Goal: Transaction & Acquisition: Purchase product/service

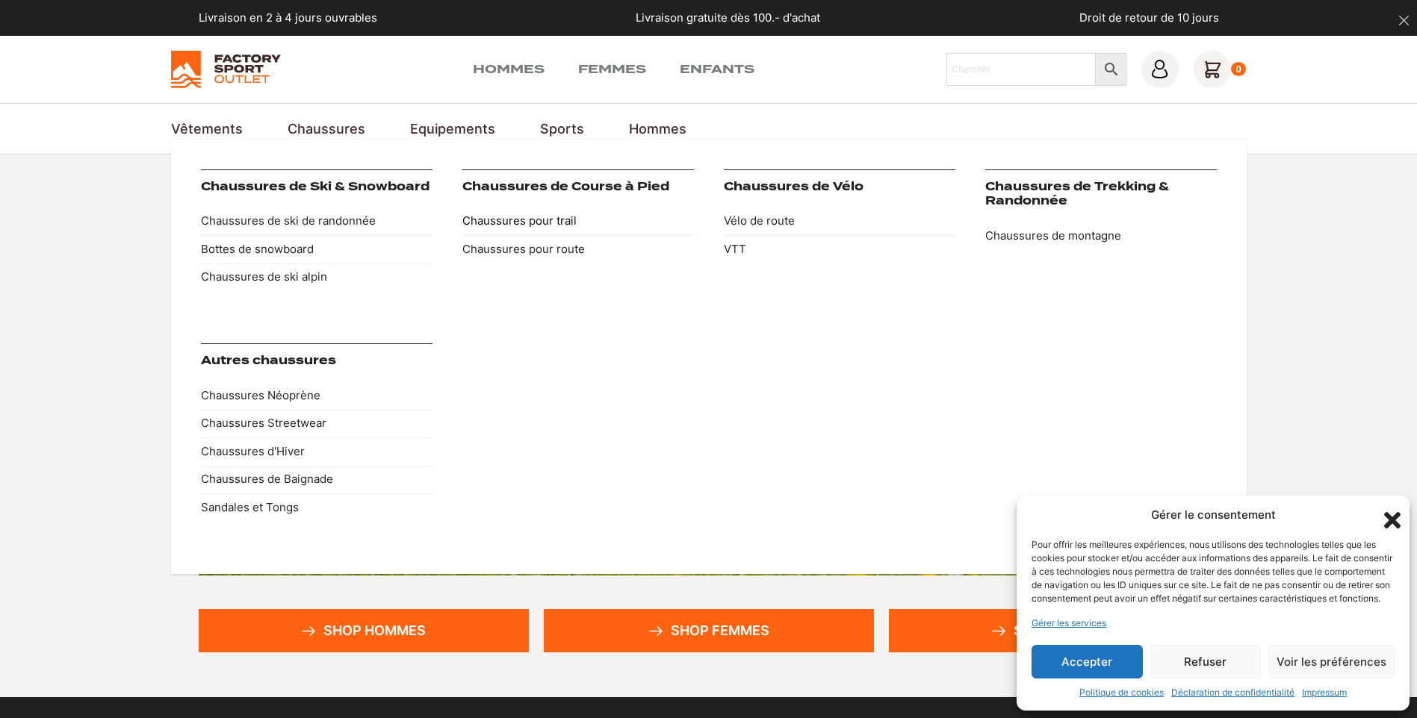
click at [502, 217] on link "Chaussures pour trail" at bounding box center [577, 222] width 231 height 28
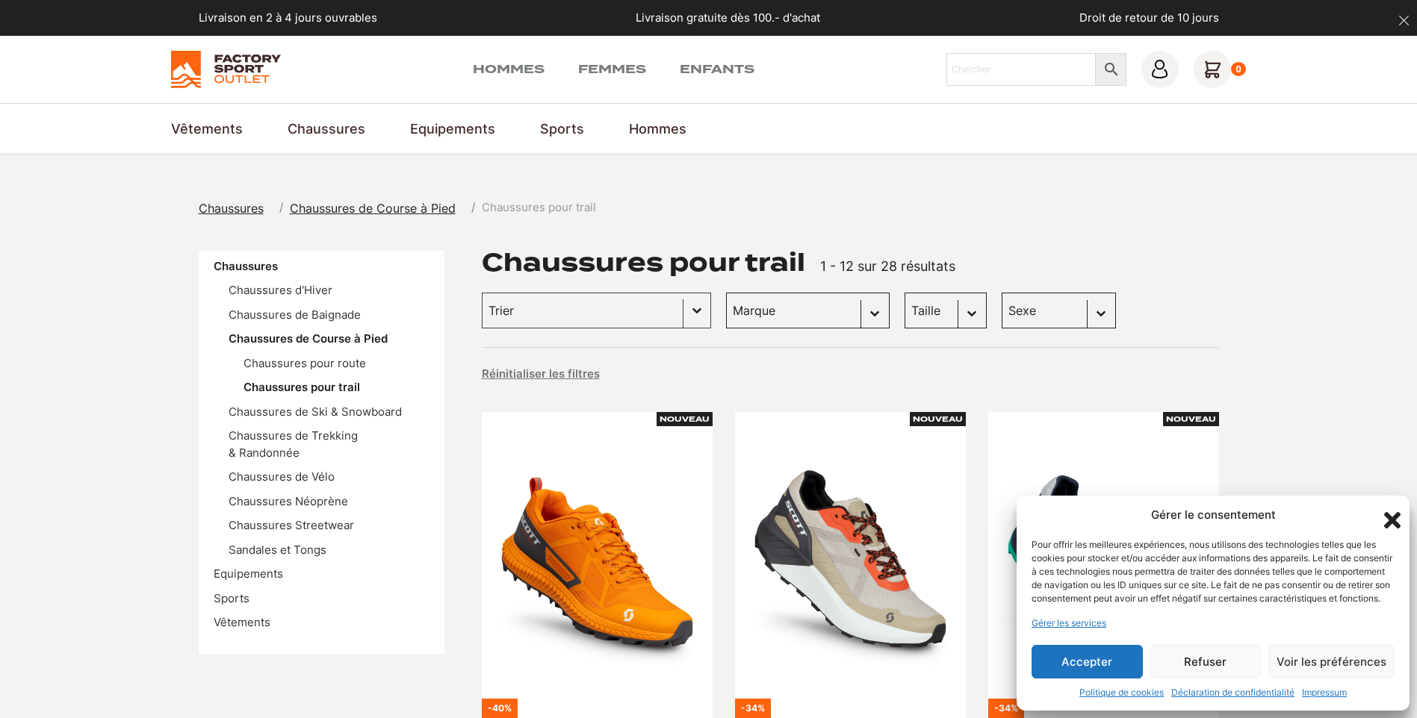
click at [1101, 665] on button "Accepter" at bounding box center [1086, 662] width 111 height 34
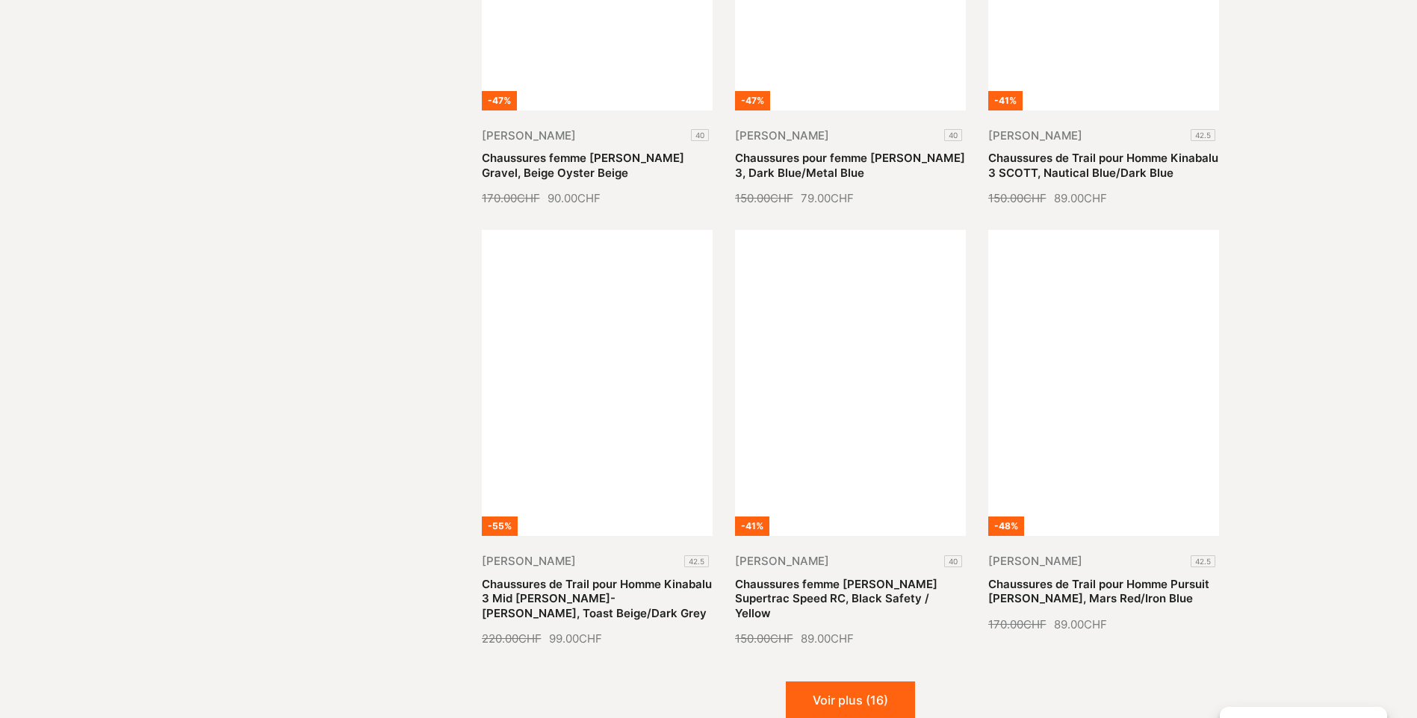
scroll to position [1493, 0]
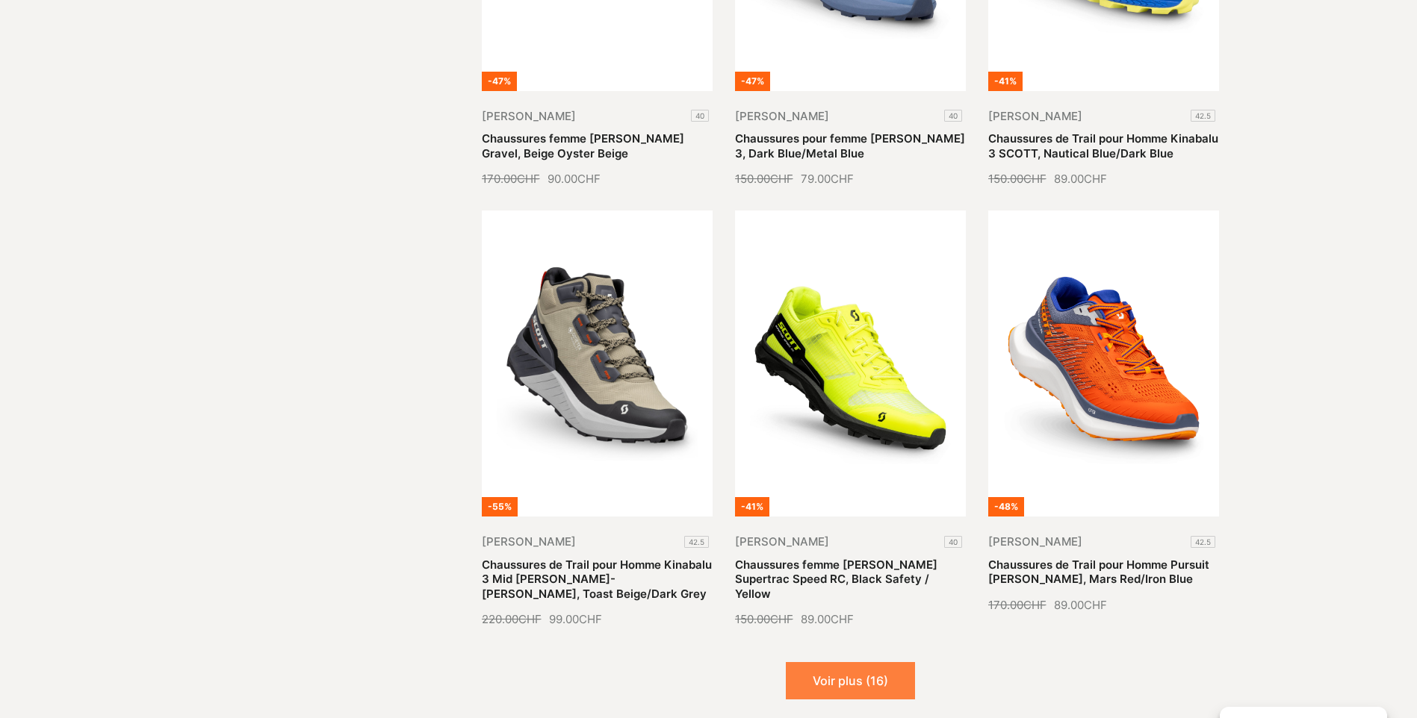
click at [880, 668] on button "Voir plus (16)" at bounding box center [850, 680] width 129 height 37
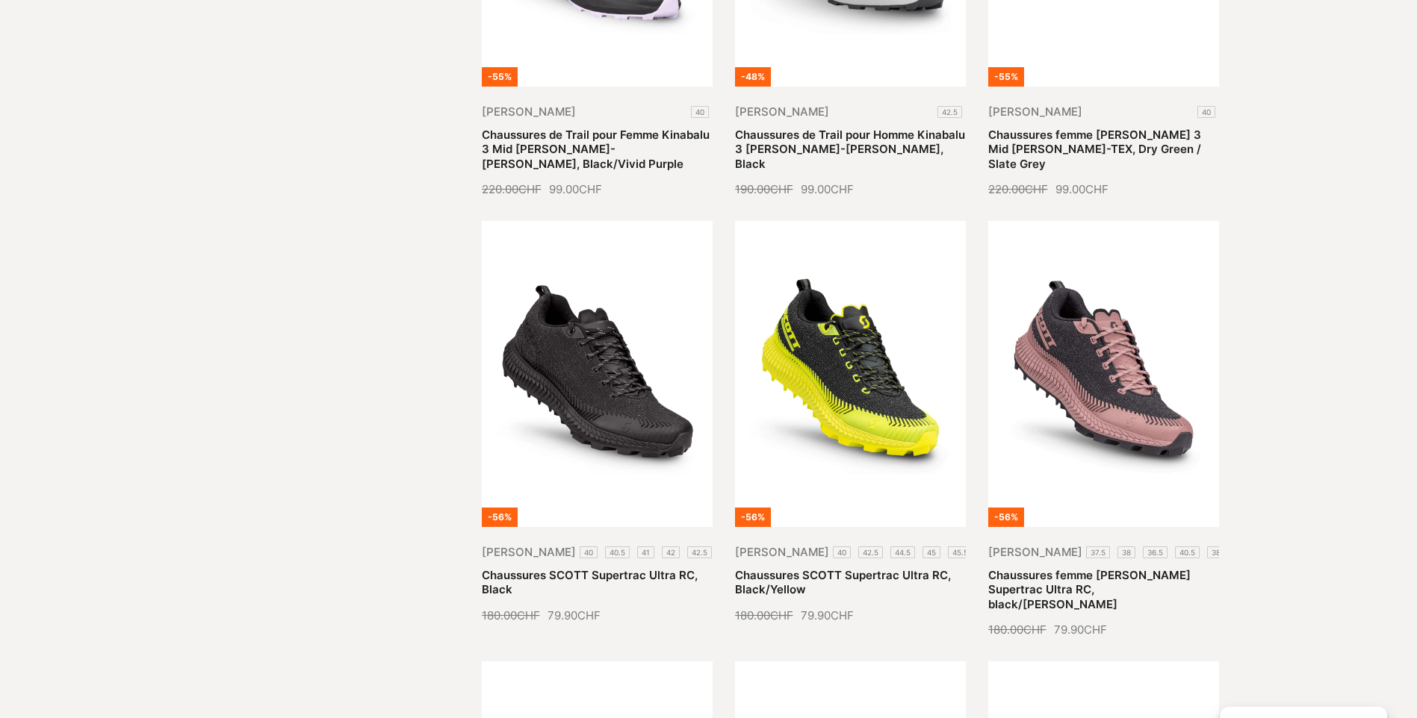
scroll to position [2390, 0]
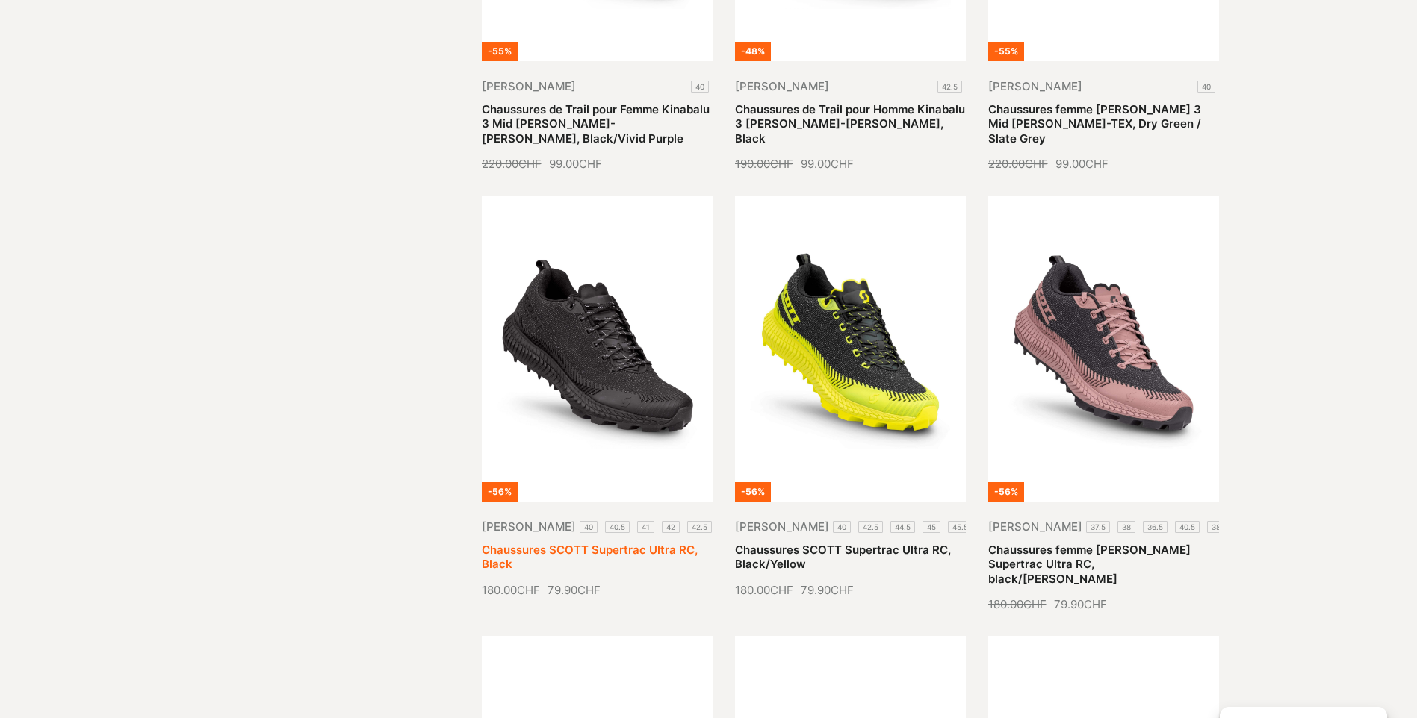
click at [697, 543] on link "Chaussures SCOTT Supertrac Ultra RC, Black" at bounding box center [590, 557] width 216 height 29
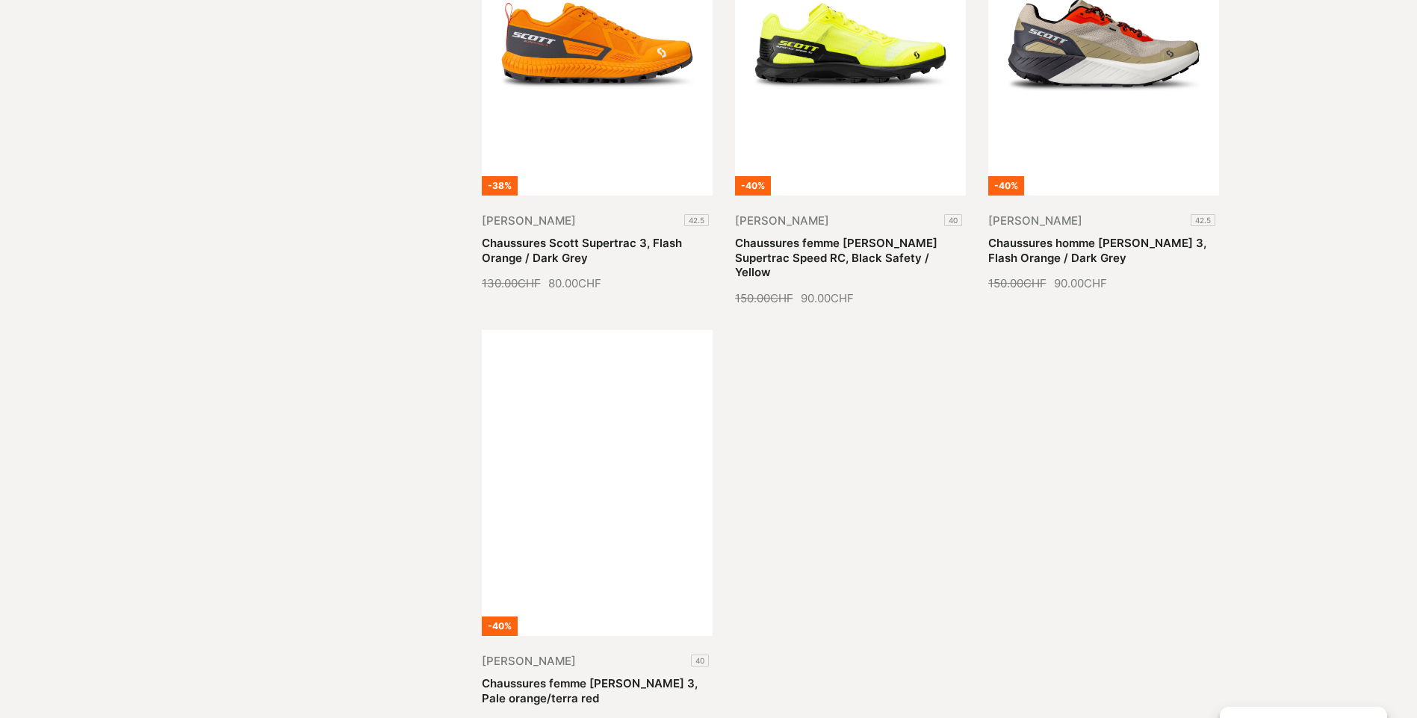
scroll to position [3211, 0]
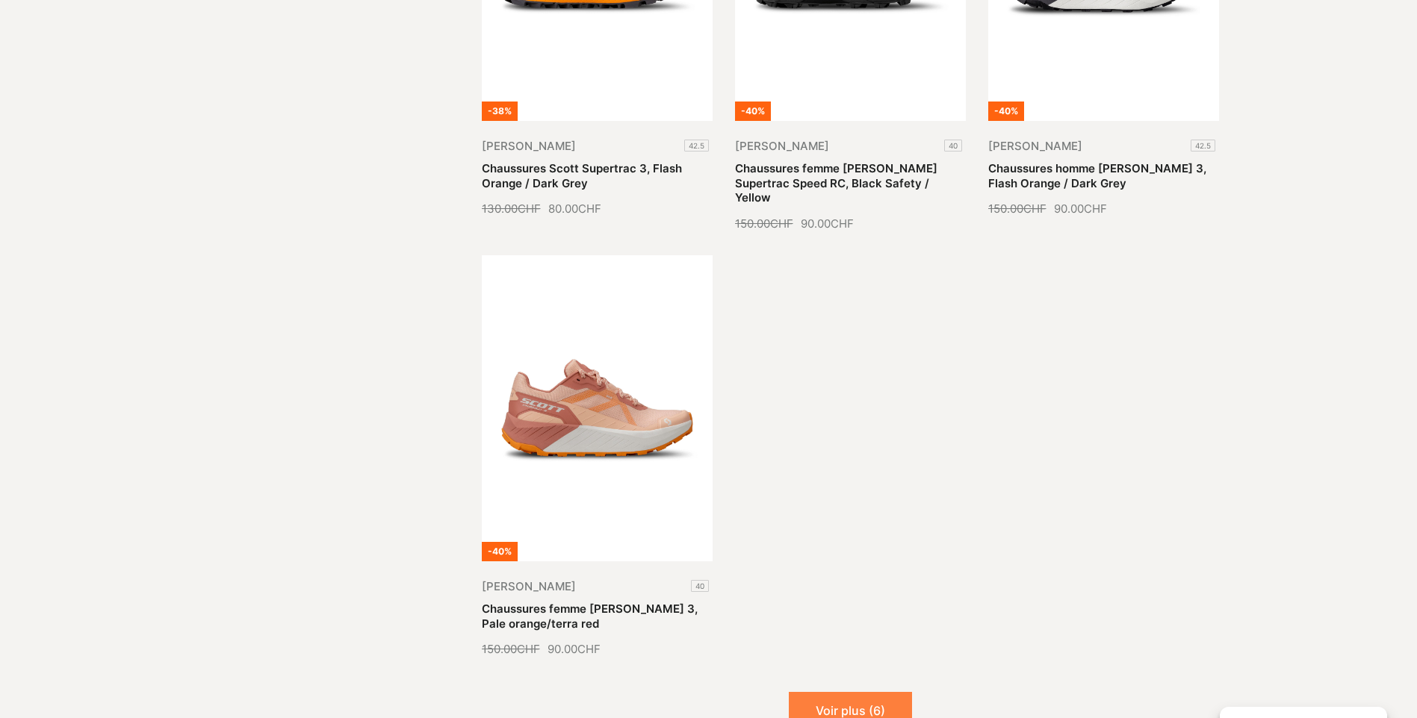
click at [868, 692] on button "Voir plus (6)" at bounding box center [850, 710] width 123 height 37
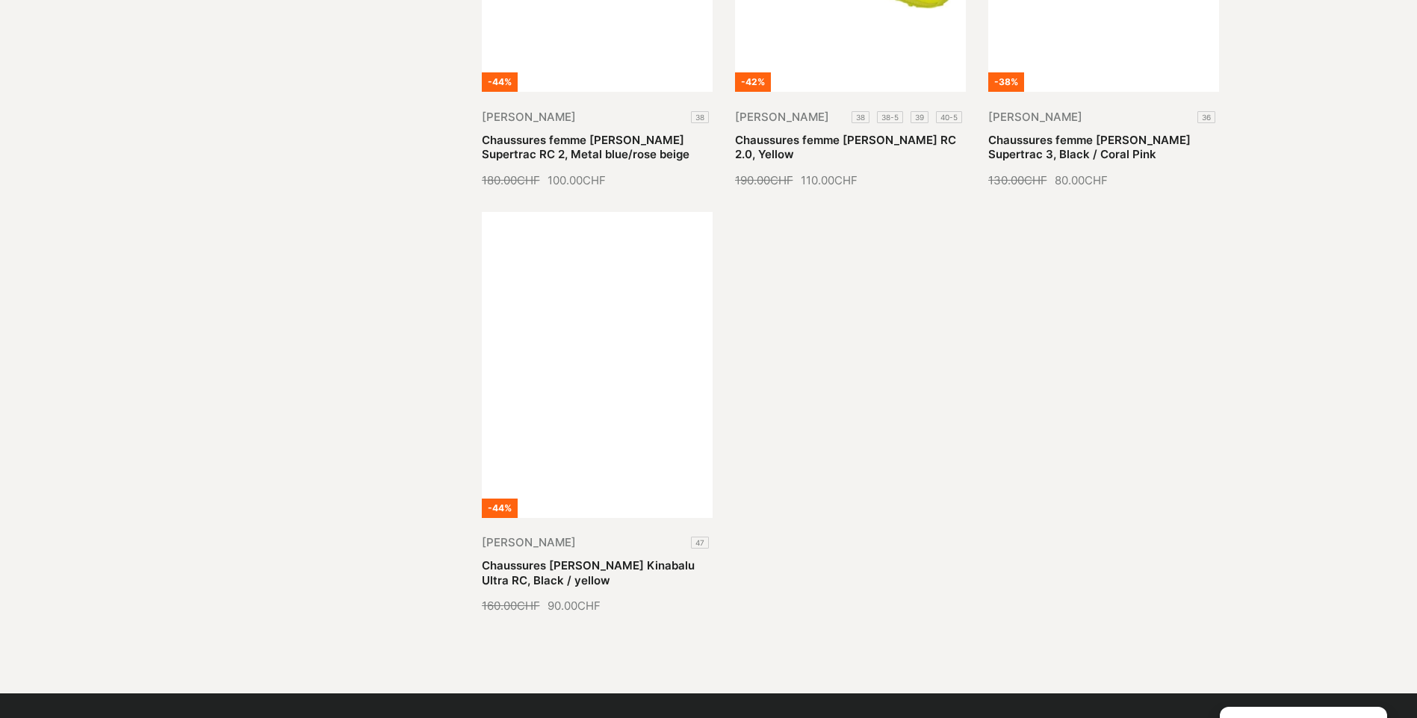
scroll to position [4107, 0]
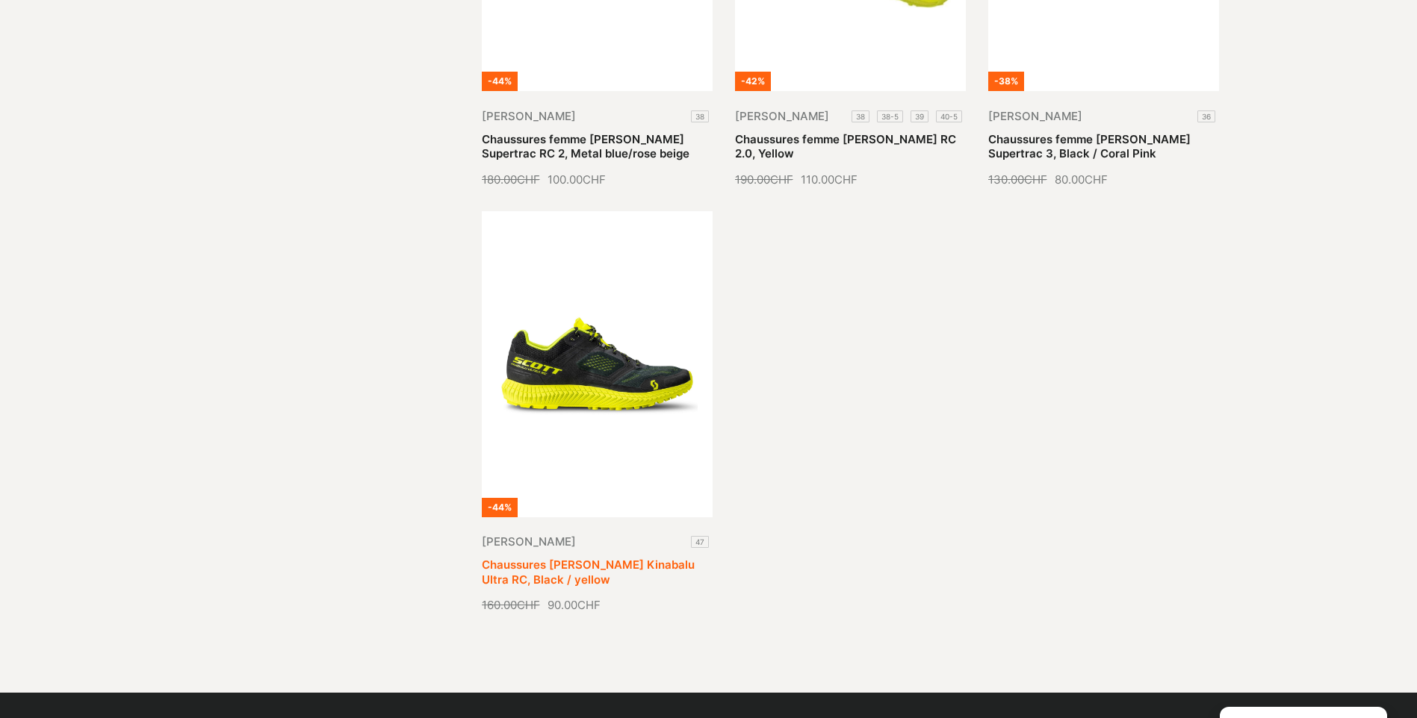
click at [585, 558] on link "Chaussures Scott Kinabalu Ultra RC, Black / yellow" at bounding box center [588, 572] width 213 height 29
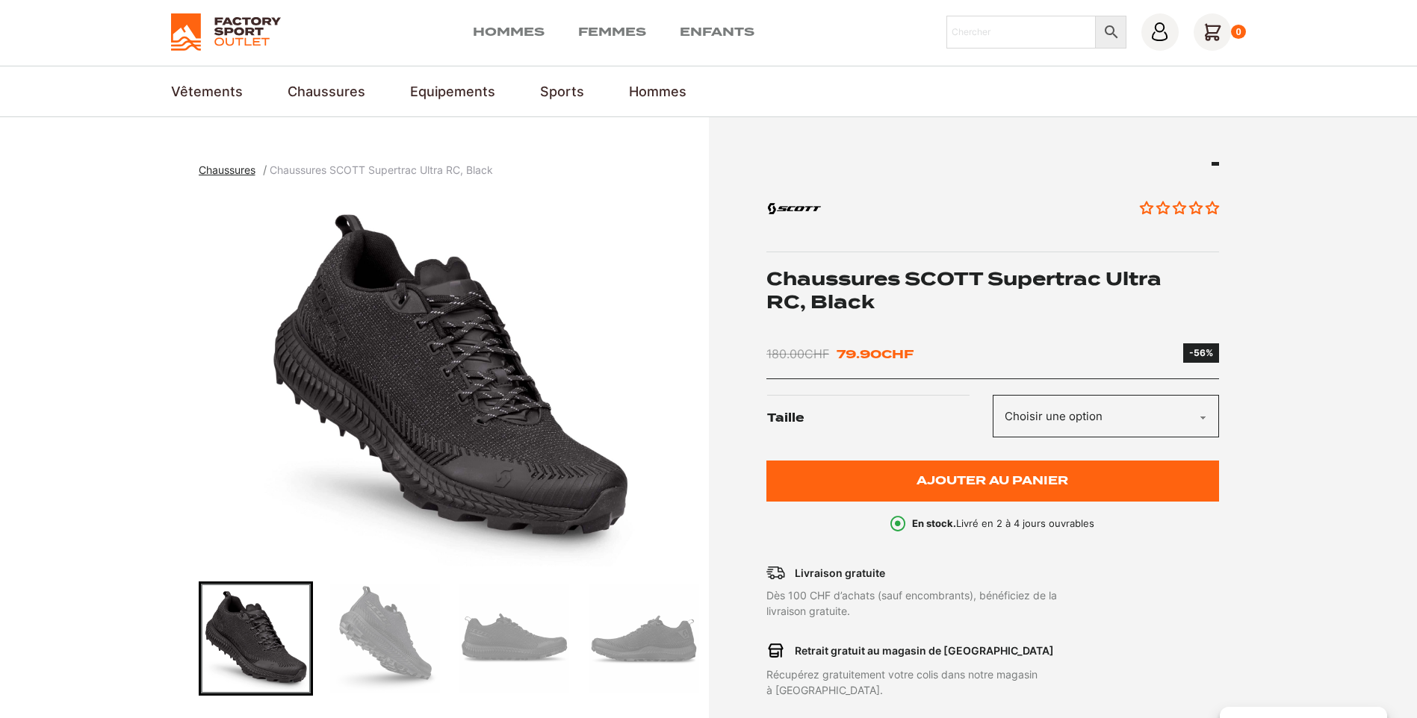
scroll to position [75, 0]
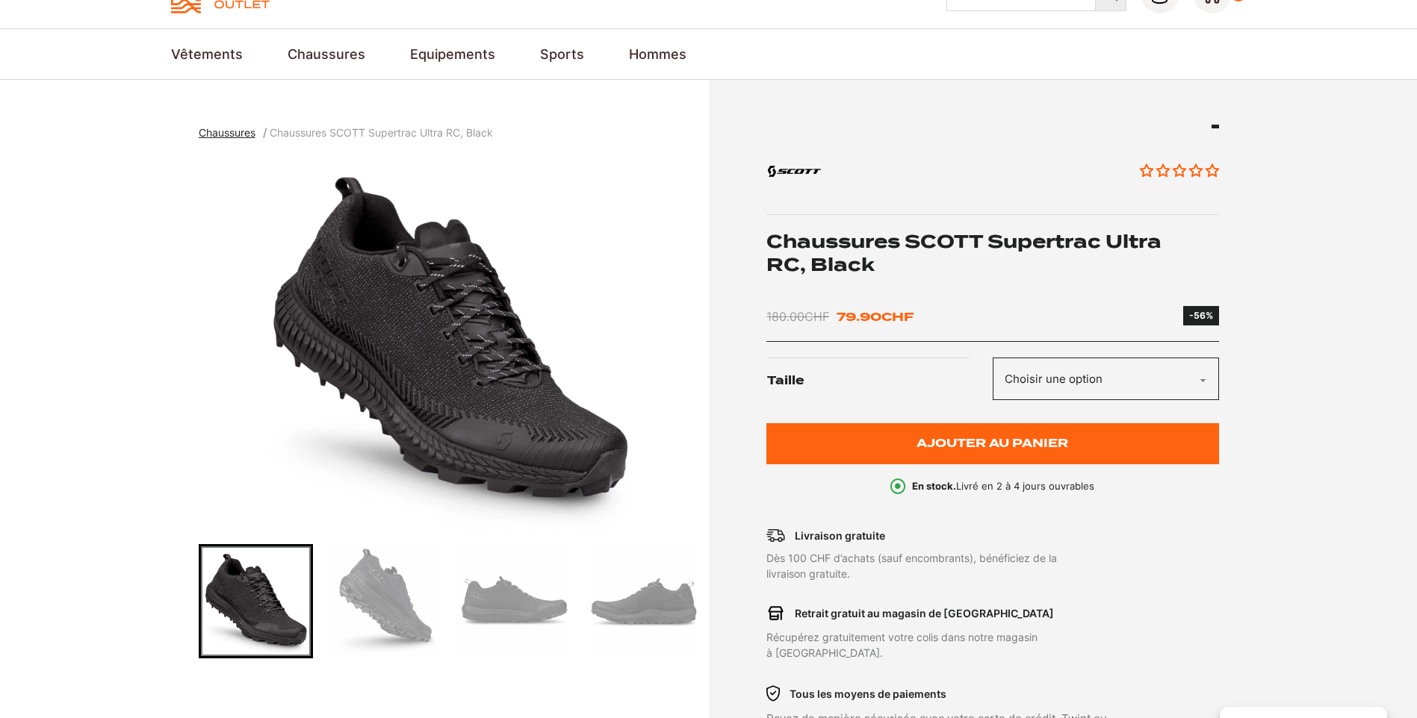
click at [1131, 387] on select "Choisir une option 40 40.5 41 42 42.5 43 44 44.5 45 45.5 46 47" at bounding box center [1105, 379] width 226 height 43
click at [1334, 413] on section "Chaussures Chaussures SCOTT Supertrac Ultra RC, Black Aucun avis" at bounding box center [708, 486] width 1417 height 812
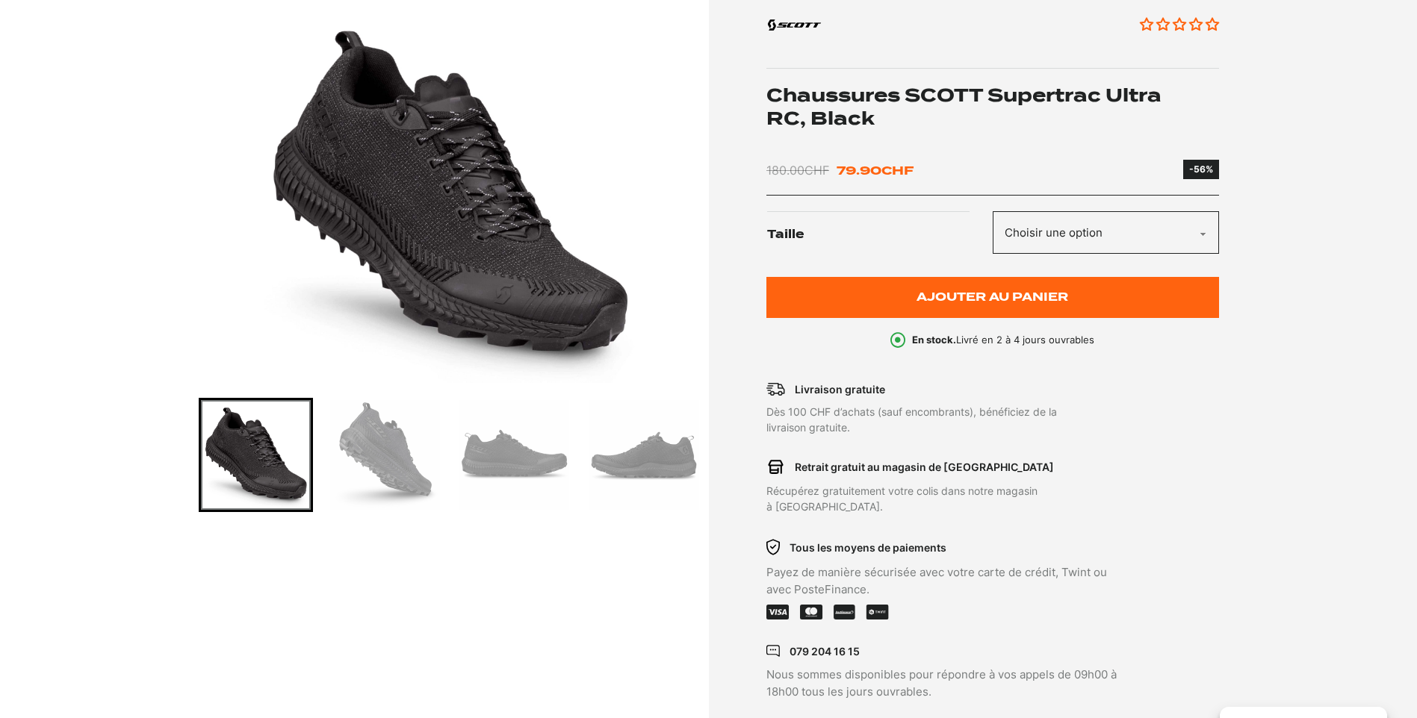
scroll to position [224, 0]
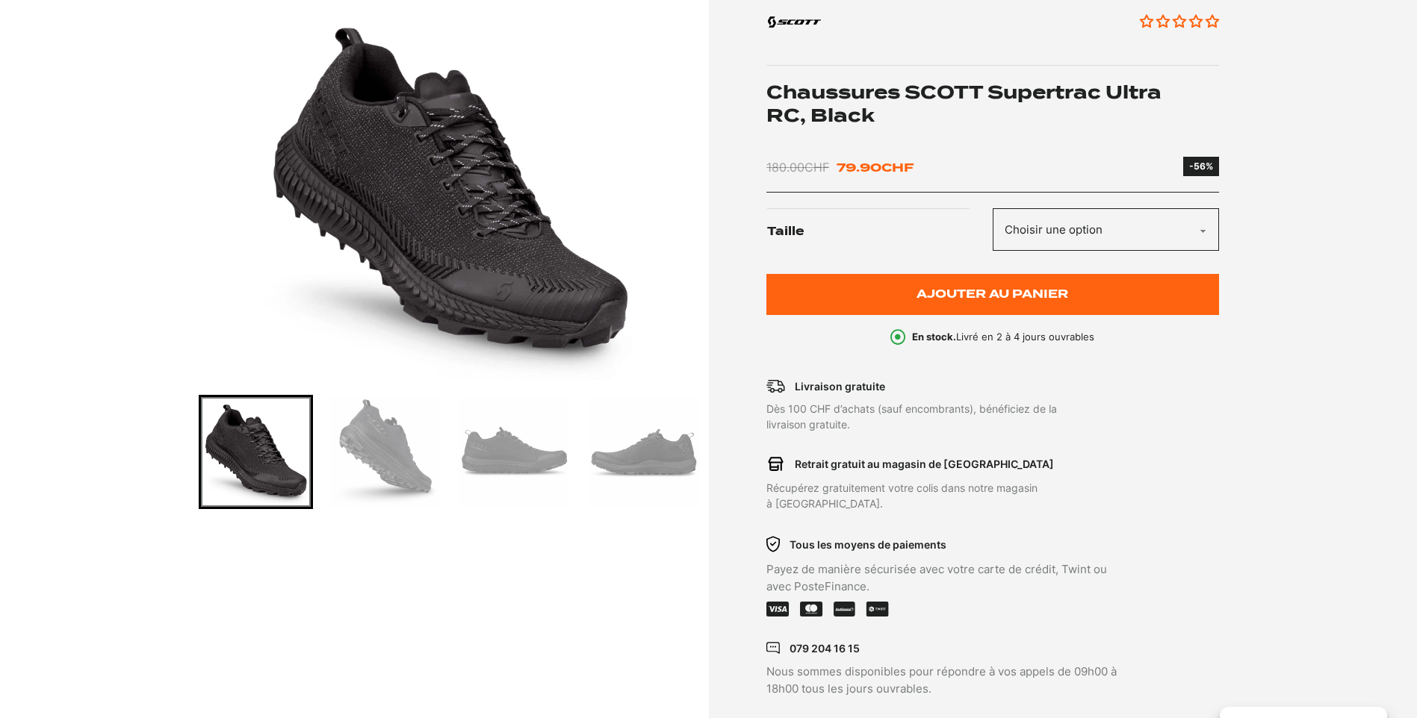
click at [387, 457] on img "Go to slide 2" at bounding box center [385, 452] width 110 height 110
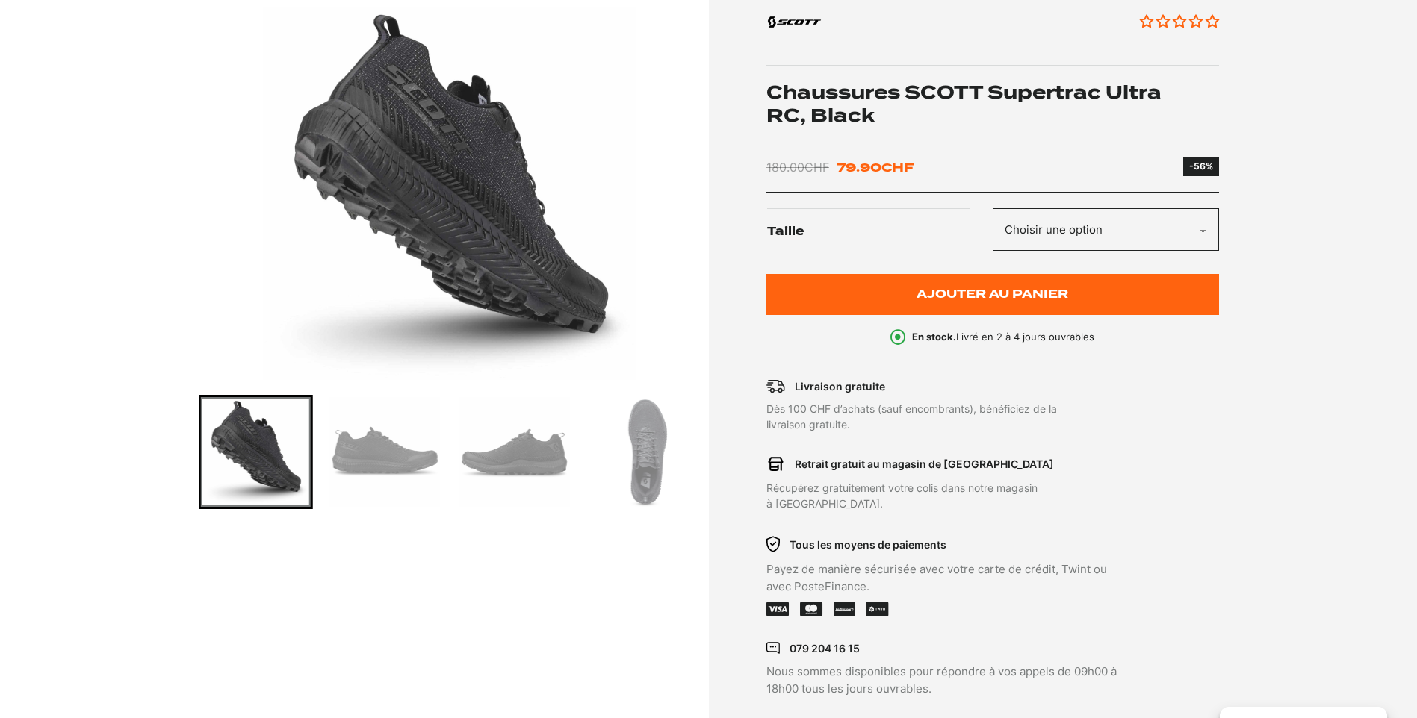
click at [178, 207] on section "Chaussures Chaussures SCOTT Supertrac Ultra RC, Black Aucun avis" at bounding box center [708, 337] width 1417 height 812
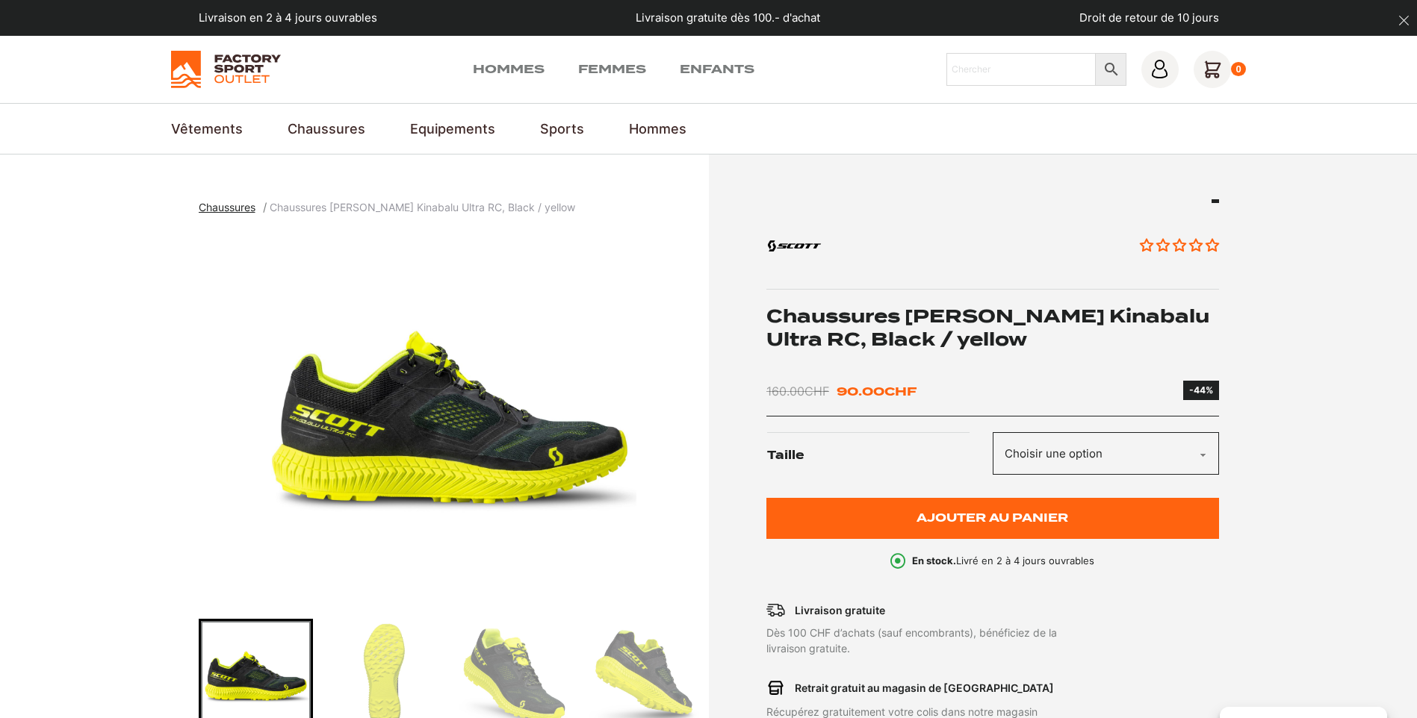
click at [388, 656] on img "Go to slide 2" at bounding box center [385, 676] width 110 height 110
